Goal: Task Accomplishment & Management: Use online tool/utility

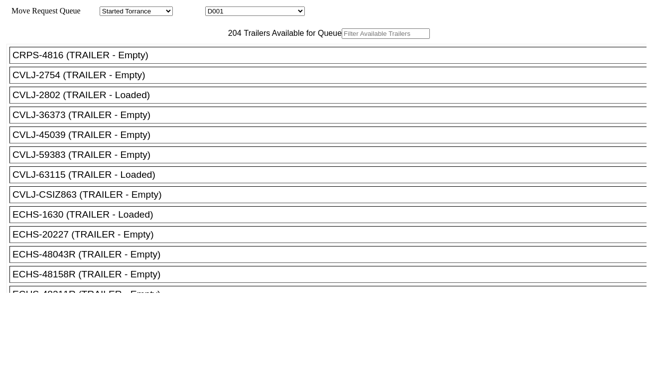
click at [341, 39] on input "text" at bounding box center [385, 33] width 88 height 10
paste input "BMOU4601423"
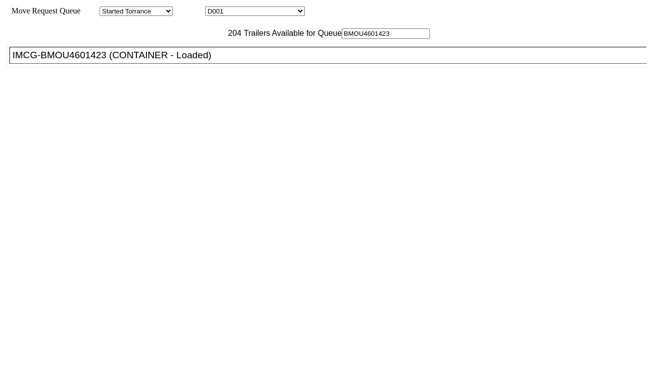
type input "BMOU4601423"
click at [151, 64] on li "IMCG-BMOU4601423 (CONTAINER - Loaded)" at bounding box center [332, 55] width 646 height 17
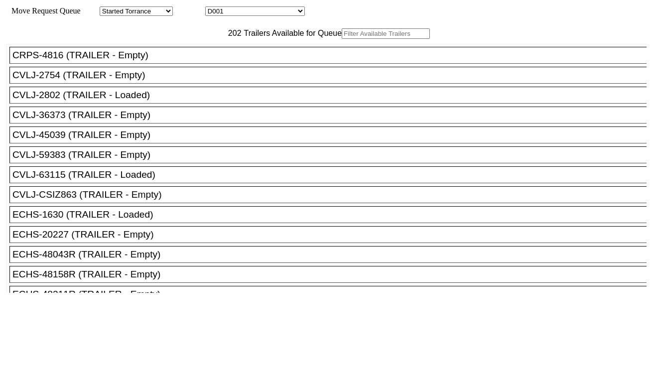
click at [341, 39] on input "text" at bounding box center [385, 33] width 88 height 10
paste input "APZU4636725"
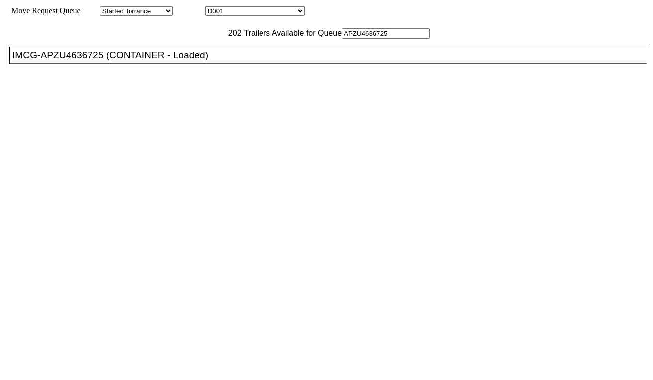
type input "APZU4636725"
click at [169, 61] on div "IMCG-APZU4636725 (CONTAINER - Loaded)" at bounding box center [332, 55] width 640 height 11
